Goal: Share content

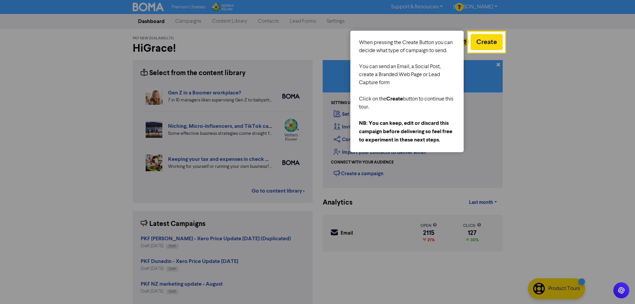
click at [402, 89] on div at bounding box center [407, 91] width 96 height 8
click at [209, 43] on div at bounding box center [234, 158] width 469 height 316
click at [583, 81] on div at bounding box center [570, 158] width 131 height 316
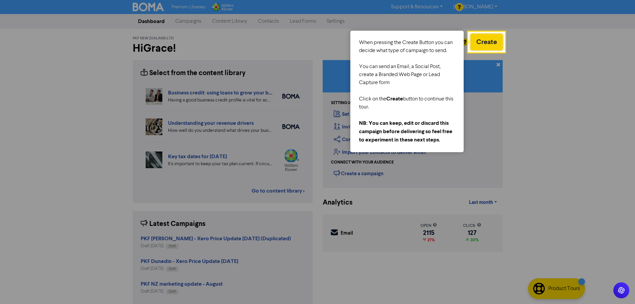
click at [474, 45] on button "Create" at bounding box center [487, 42] width 32 height 16
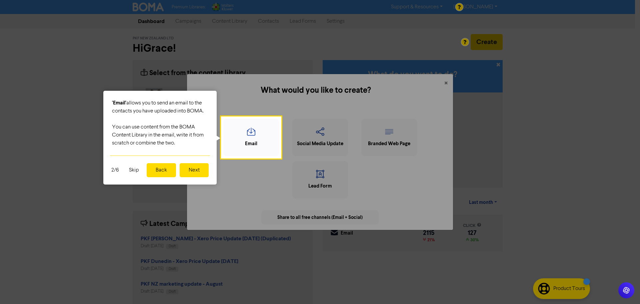
click at [153, 170] on button "Back" at bounding box center [161, 170] width 29 height 14
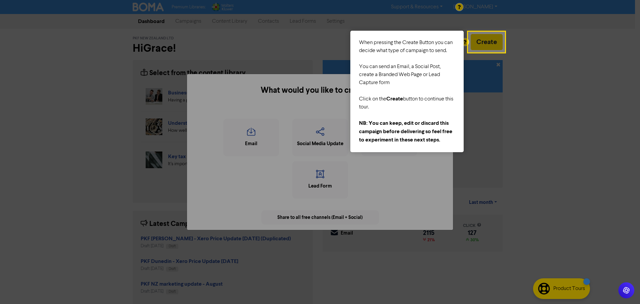
click at [476, 44] on div "What would you like to create? × Email Social Media Update Branded Web Page Lea…" at bounding box center [320, 152] width 640 height 304
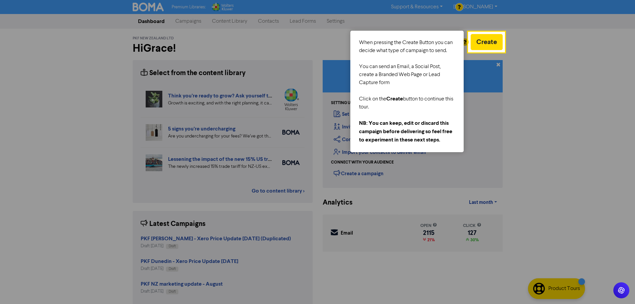
click at [542, 79] on div at bounding box center [570, 158] width 131 height 316
click at [492, 42] on button "Create" at bounding box center [487, 42] width 32 height 16
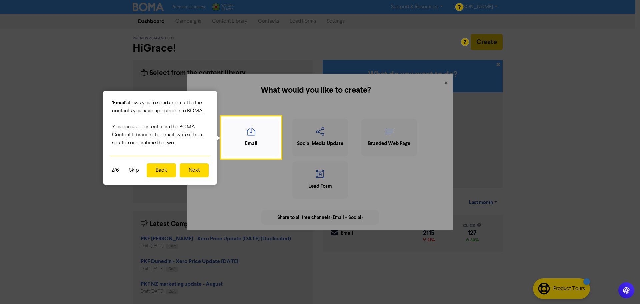
click at [132, 169] on button "Skip" at bounding box center [134, 170] width 18 height 14
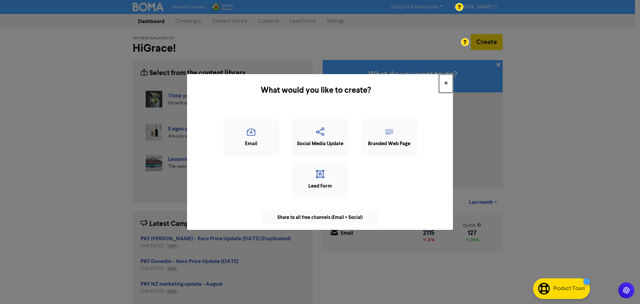
click at [444, 85] on button "×" at bounding box center [446, 83] width 14 height 19
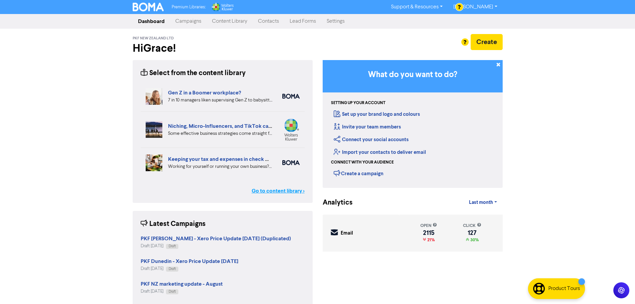
click at [269, 191] on link "Go to content library >" at bounding box center [278, 191] width 53 height 8
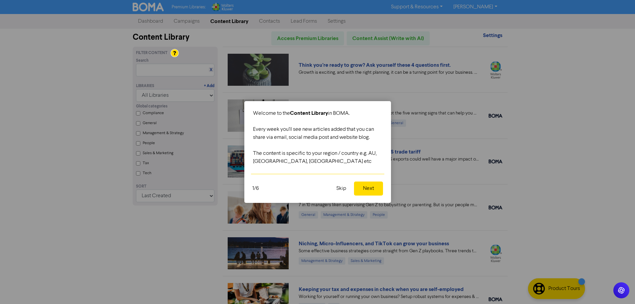
click at [371, 191] on button "Next" at bounding box center [368, 188] width 29 height 14
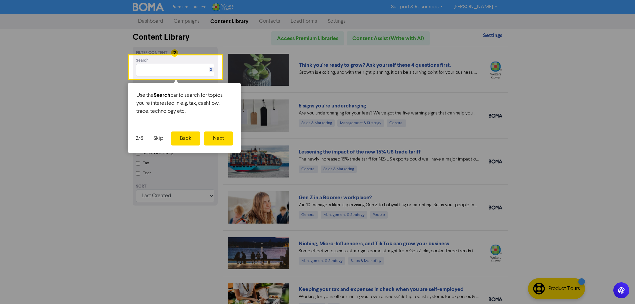
click at [157, 140] on button "Skip" at bounding box center [158, 138] width 18 height 14
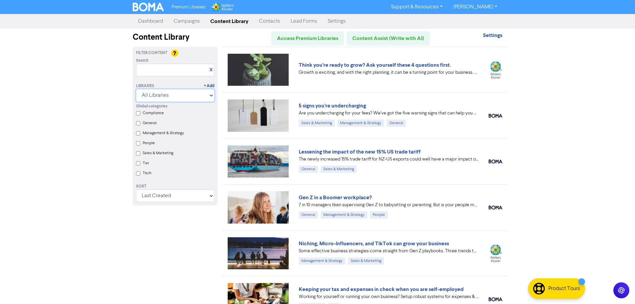
click at [207, 97] on select "All Libraries BOMA Other Partners Wolters Kluwer CCH Premium Xero" at bounding box center [175, 95] width 78 height 13
drag, startPoint x: 17, startPoint y: 107, endPoint x: 89, endPoint y: 136, distance: 77.5
click at [18, 107] on div "Premium Libraries: Support & Resources Video Tutorials FAQ & Guides Marketing E…" at bounding box center [317, 152] width 635 height 304
click at [172, 202] on select "Last Created First Created Title Ascending Title Descending Library Ascending L…" at bounding box center [175, 195] width 78 height 13
click at [38, 185] on div "Premium Libraries: Support & Resources Video Tutorials FAQ & Guides Marketing E…" at bounding box center [317, 152] width 635 height 304
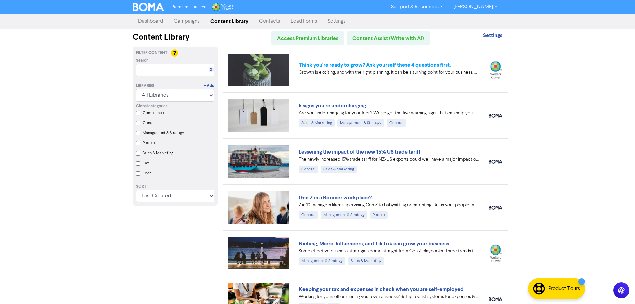
click at [379, 63] on link "Think you’re ready to grow? Ask yourself these 4 questions first." at bounding box center [375, 65] width 152 height 7
click at [347, 107] on link "5 signs you’re undercharging" at bounding box center [332, 105] width 67 height 7
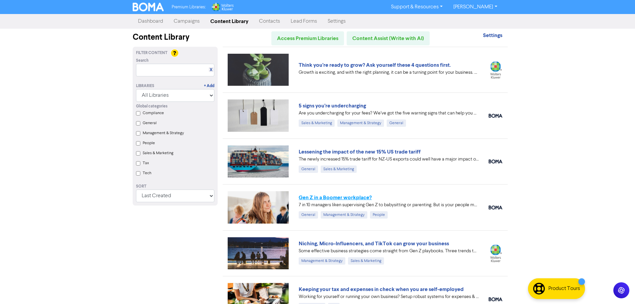
click at [342, 196] on link "Gen Z in a Boomer workplace?" at bounding box center [335, 197] width 73 height 7
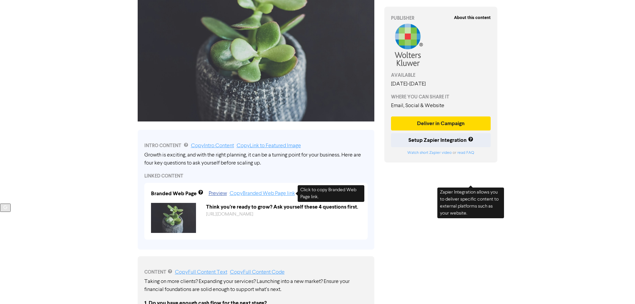
scroll to position [142, 0]
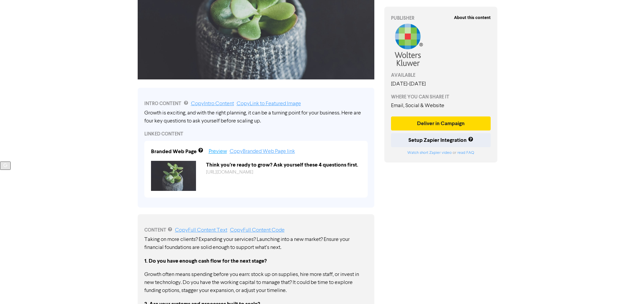
click at [214, 152] on link "Preview" at bounding box center [218, 151] width 18 height 5
click at [277, 152] on link "Copy Branded Web Page link" at bounding box center [262, 151] width 65 height 5
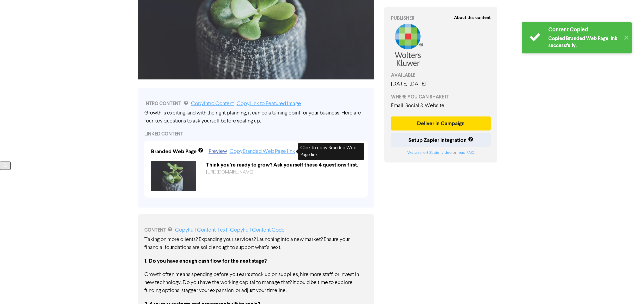
click at [256, 151] on link "Copy Branded Web Page link" at bounding box center [262, 151] width 65 height 5
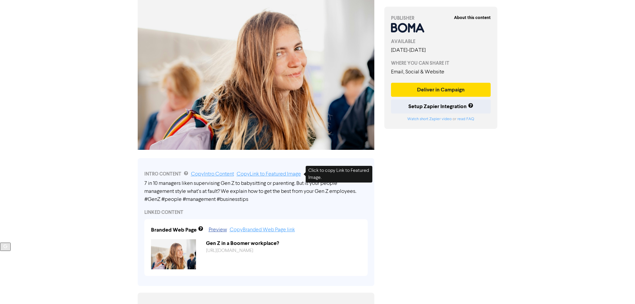
scroll to position [133, 0]
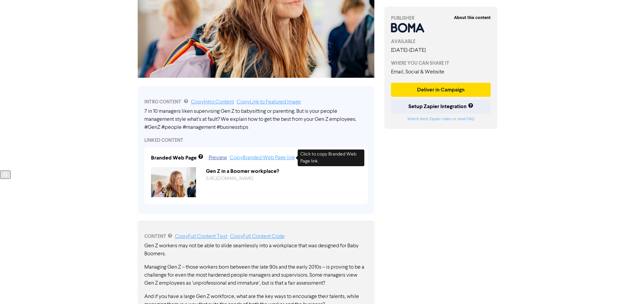
drag, startPoint x: 262, startPoint y: 161, endPoint x: 263, endPoint y: 156, distance: 5.3
click at [262, 160] on link "Copy Branded Web Page link" at bounding box center [262, 157] width 65 height 5
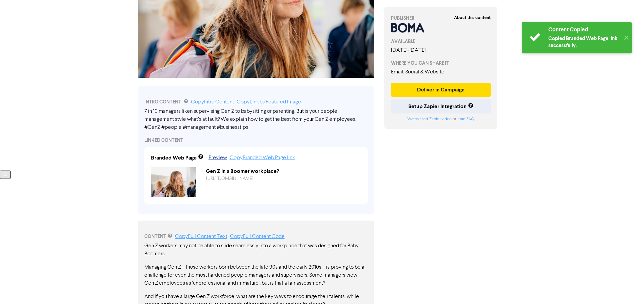
click at [263, 156] on link "Copy Branded Web Page link" at bounding box center [262, 157] width 65 height 5
